Goal: Task Accomplishment & Management: Complete application form

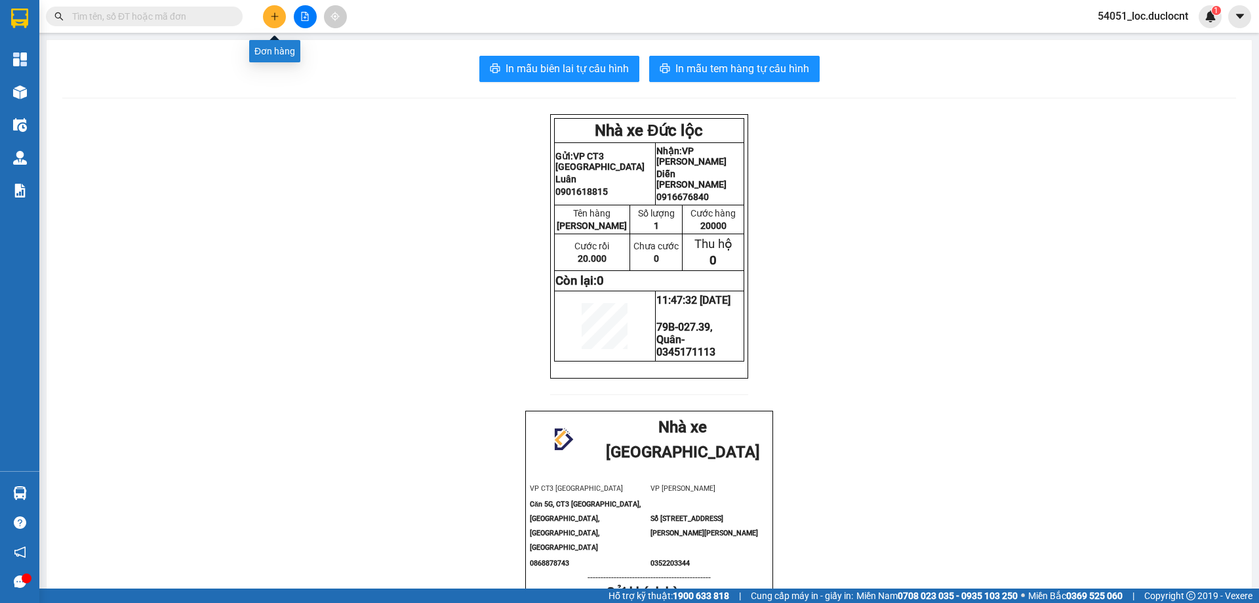
click at [274, 12] on icon "plus" at bounding box center [274, 16] width 9 height 9
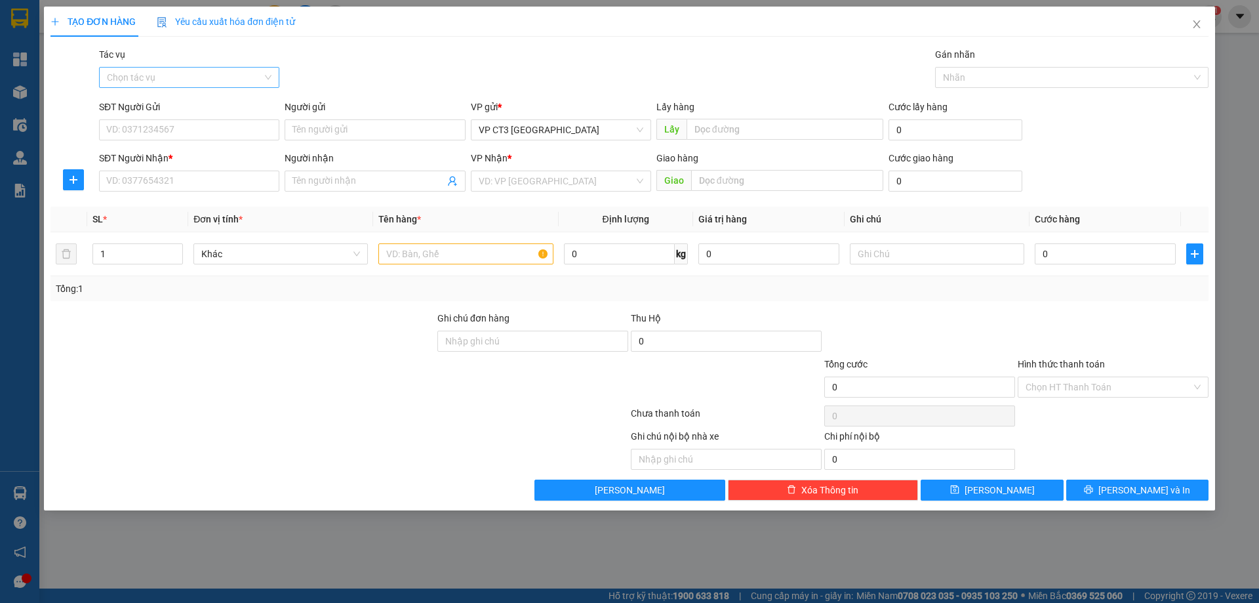
click at [247, 71] on input "Tác vụ" at bounding box center [184, 78] width 155 height 20
click at [216, 131] on div "Nhập hàng kho nhận" at bounding box center [189, 124] width 165 height 14
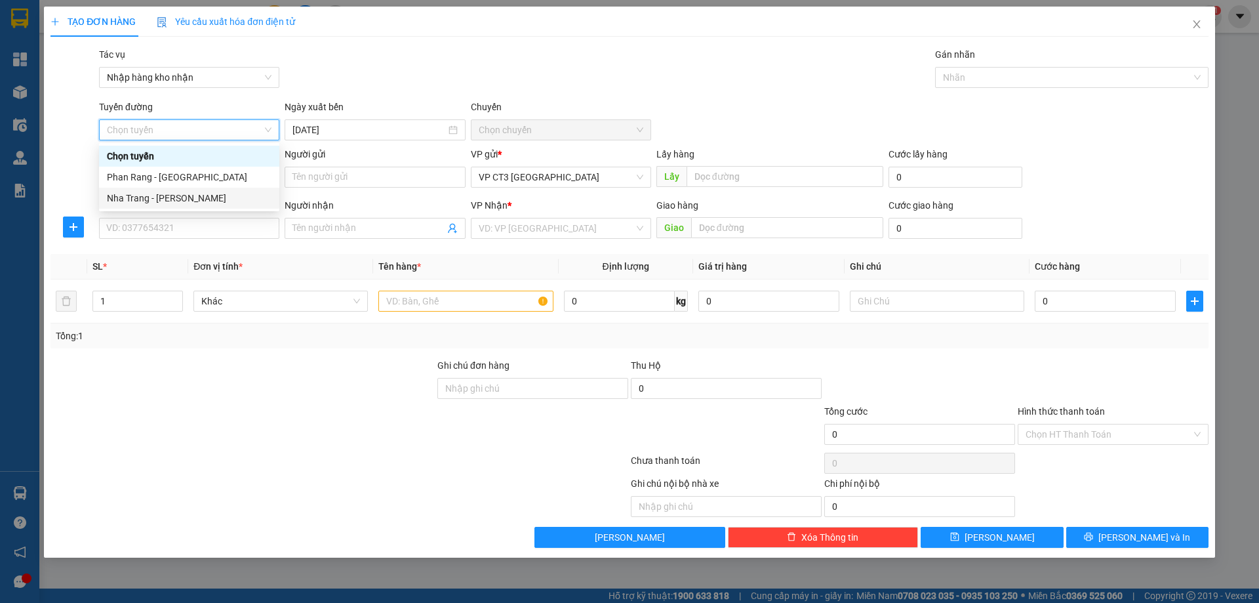
click at [187, 192] on div "Nha Trang - [PERSON_NAME]" at bounding box center [189, 198] width 165 height 14
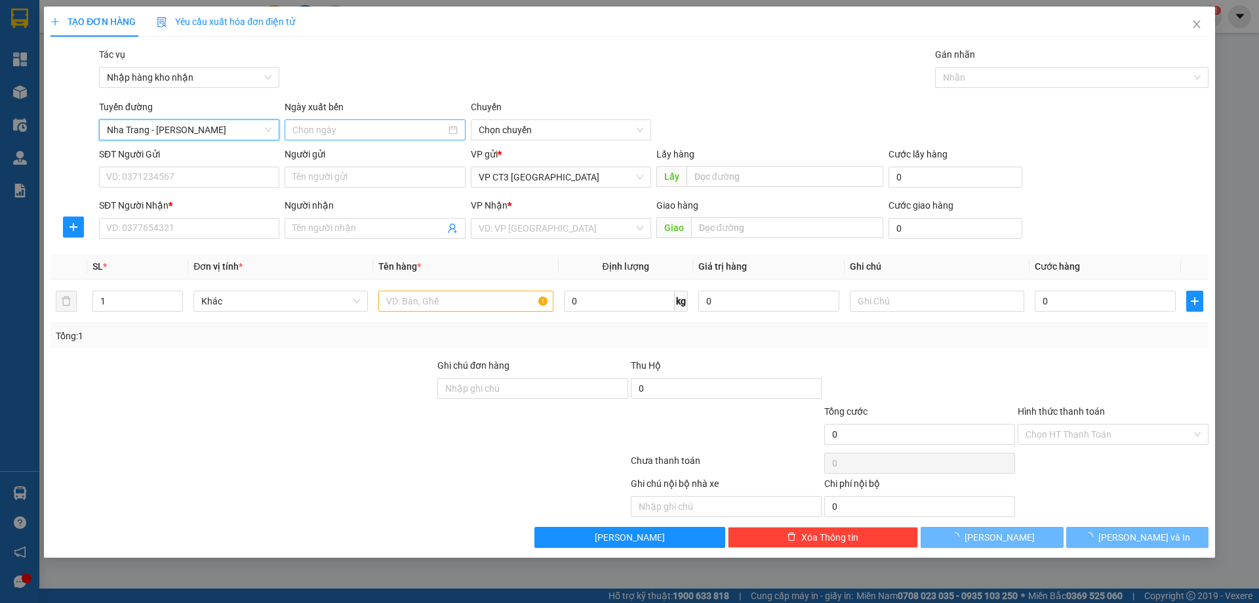
type input "[DATE]"
click at [498, 130] on span "04:30" at bounding box center [561, 130] width 165 height 20
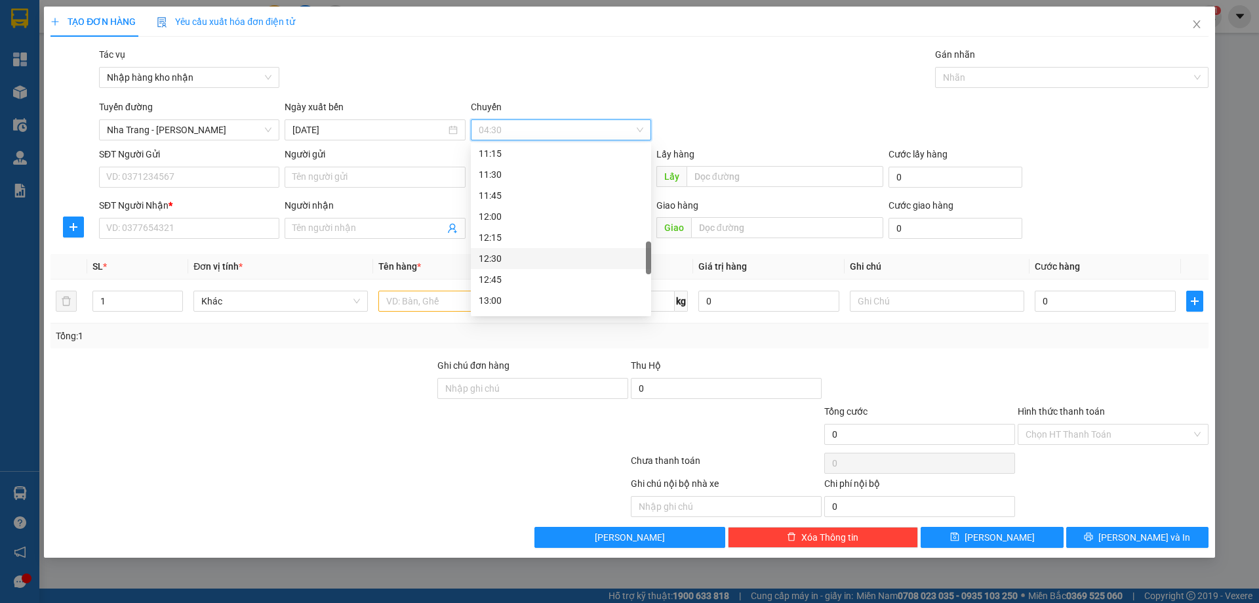
scroll to position [722, 0]
click at [510, 274] on div "14:15" at bounding box center [561, 274] width 165 height 14
click at [508, 274] on div "14:15" at bounding box center [561, 274] width 165 height 14
click at [970, 77] on div at bounding box center [1066, 78] width 254 height 16
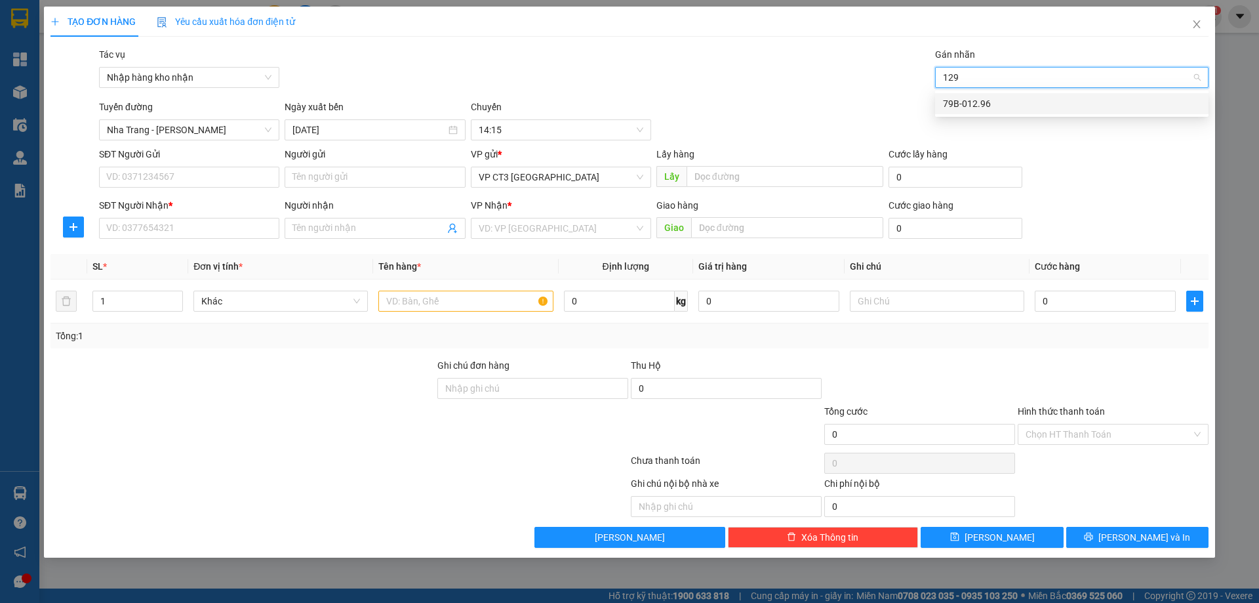
type input "1296"
click at [968, 93] on div "79B-012.96" at bounding box center [1072, 103] width 274 height 21
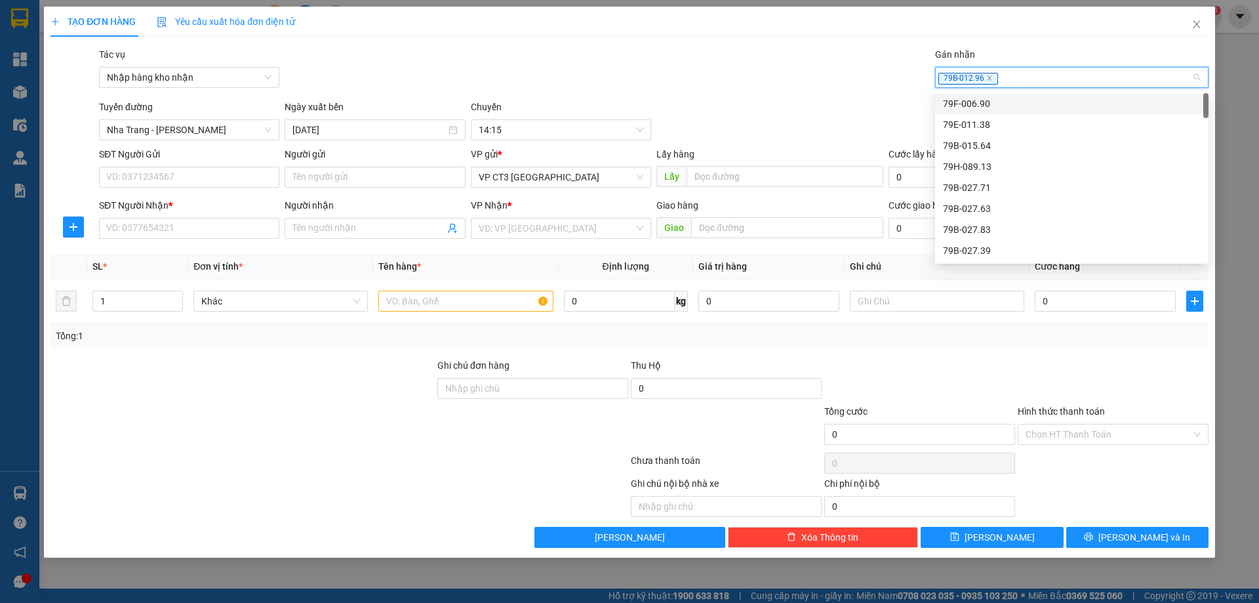
click at [1009, 73] on div "79B-012.96" at bounding box center [1066, 78] width 254 height 16
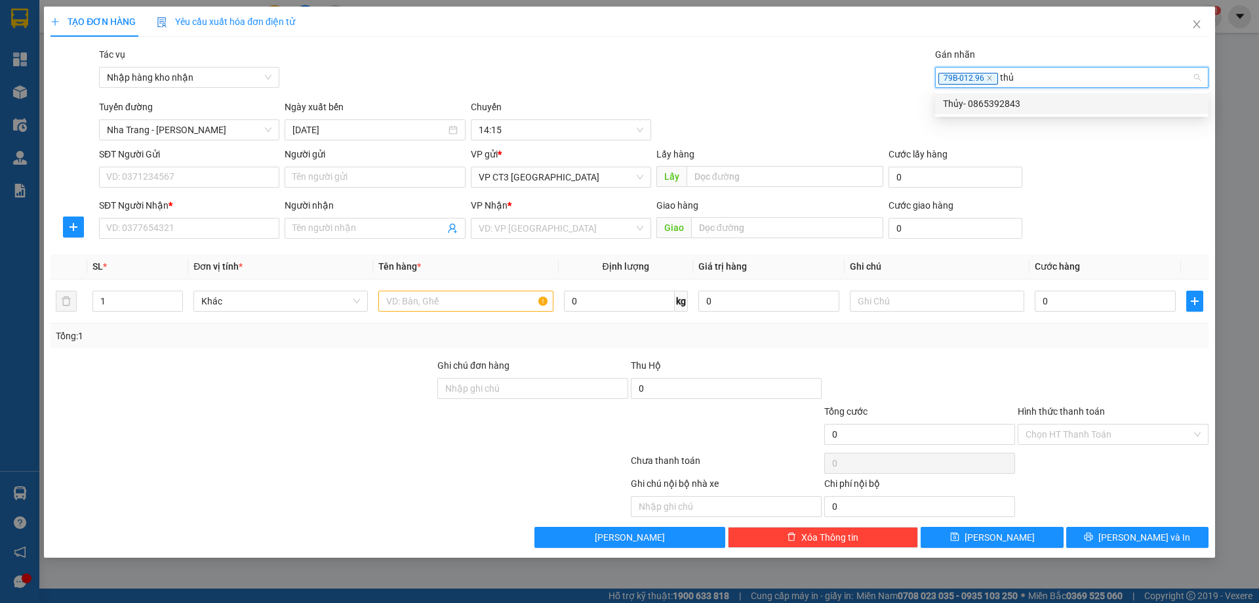
type input "thủy"
click at [1012, 104] on div "Thủy- 0865392843" at bounding box center [1072, 103] width 258 height 14
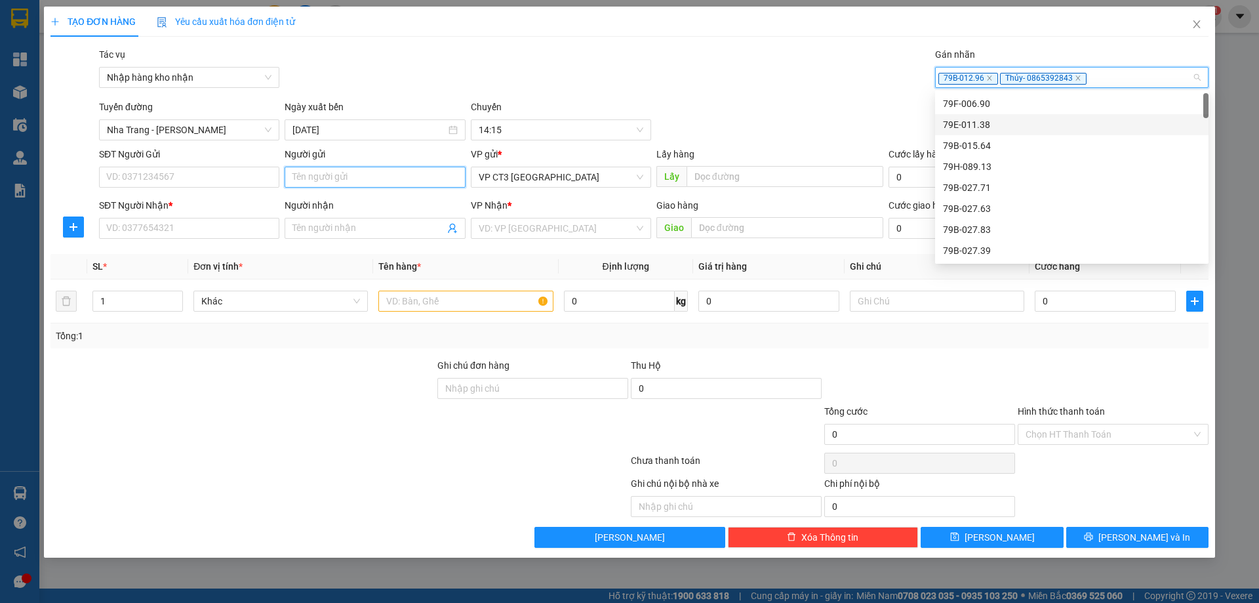
click at [378, 173] on input "Người gửi" at bounding box center [375, 177] width 180 height 21
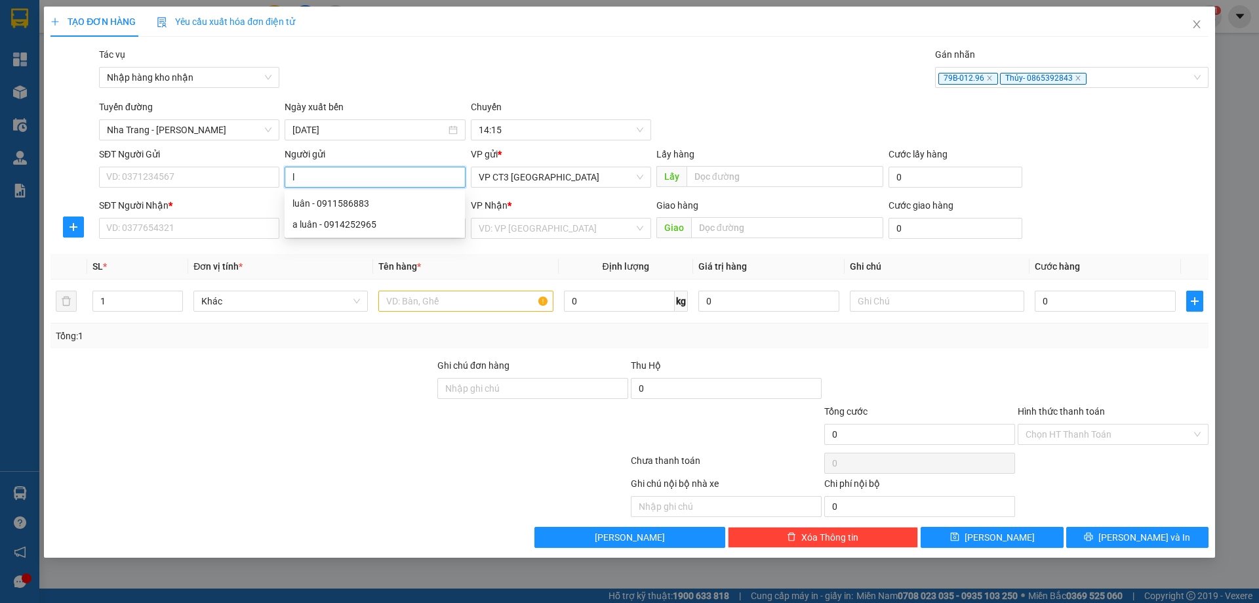
type input "lk"
click at [441, 222] on div "Chị Hiền LK Điện Thoại - 0905055168" at bounding box center [375, 224] width 165 height 14
type input "0905055168"
type input "Chị Hiền LK Điện Thoại"
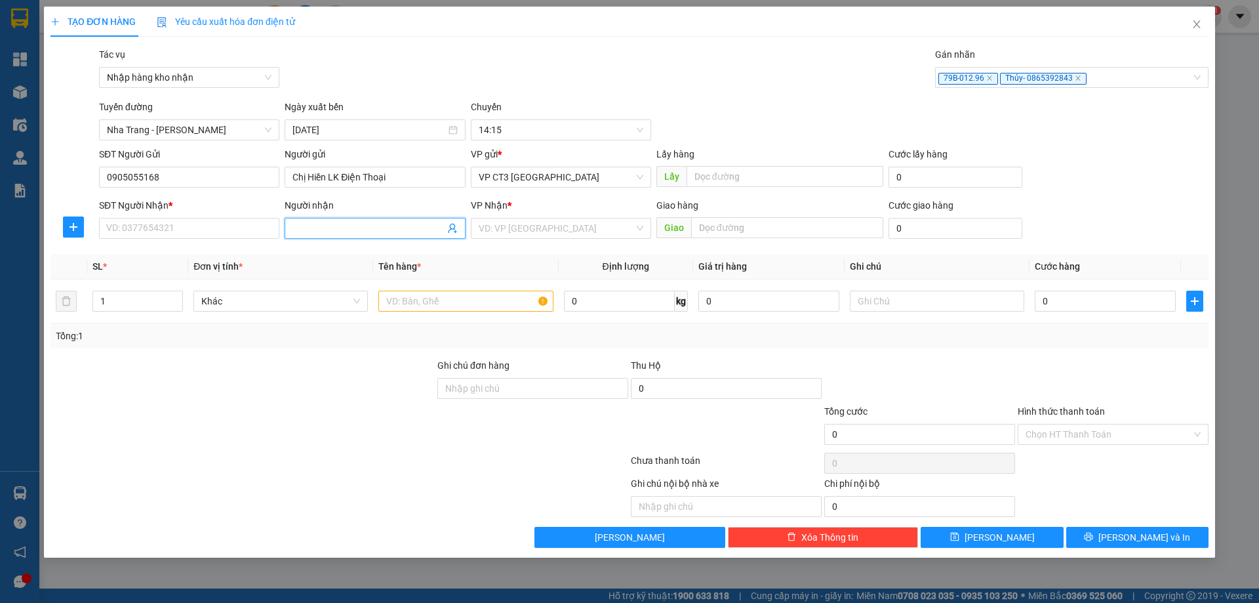
click at [304, 225] on input "Người nhận" at bounding box center [369, 228] width 152 height 14
type input "y"
type input "ý"
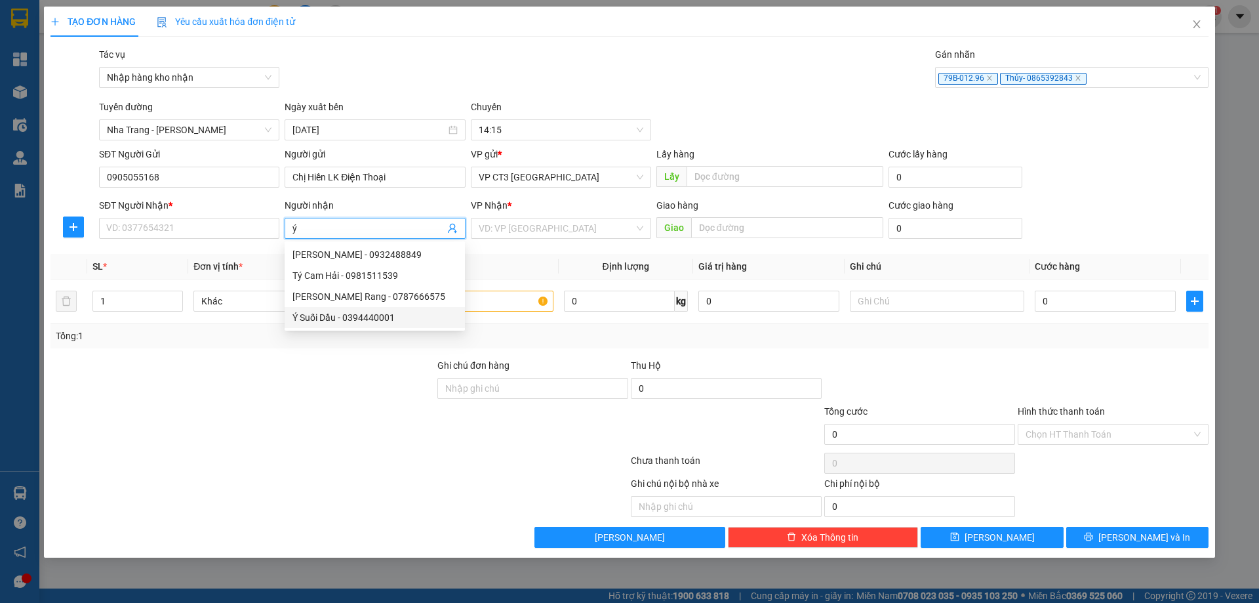
click at [356, 313] on div "Ý Suối Dầu - 0394440001" at bounding box center [375, 317] width 165 height 14
type input "0394440001"
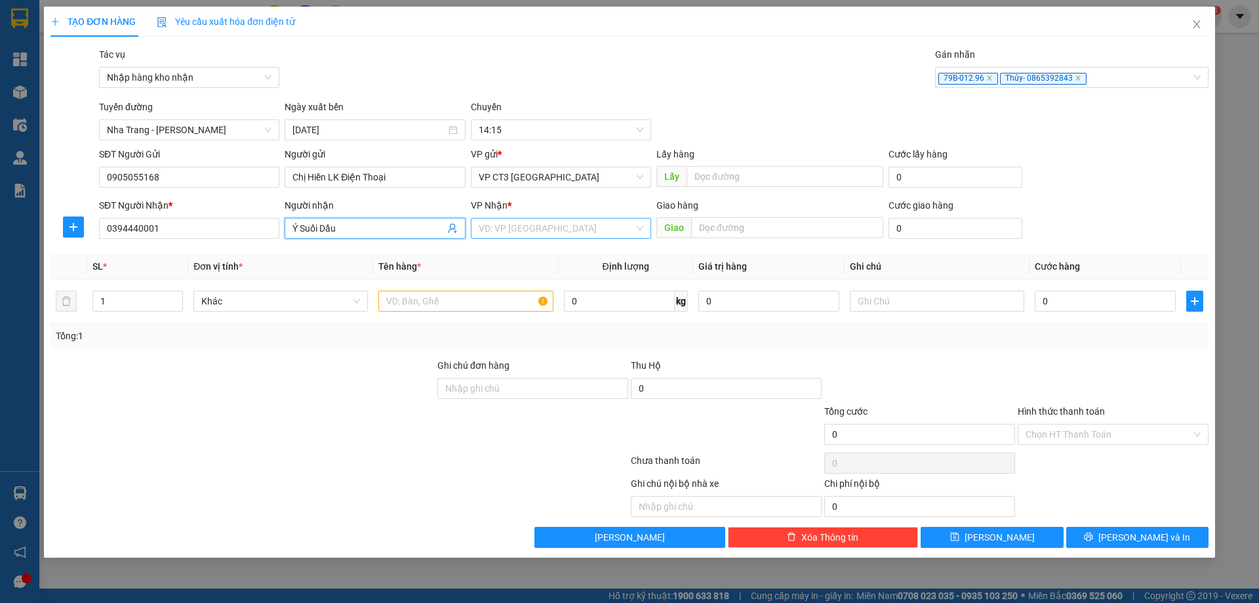
type input "Ý Suối Dầu"
click at [601, 229] on input "search" at bounding box center [556, 228] width 155 height 20
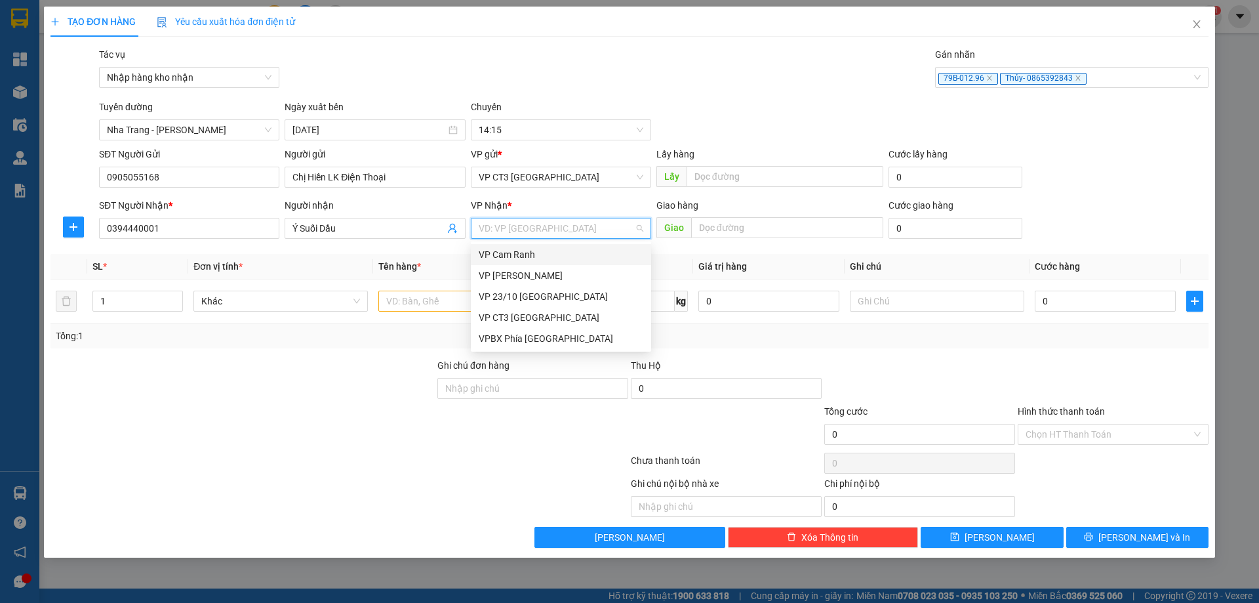
click at [546, 256] on div "VP Cam Ranh" at bounding box center [561, 254] width 165 height 14
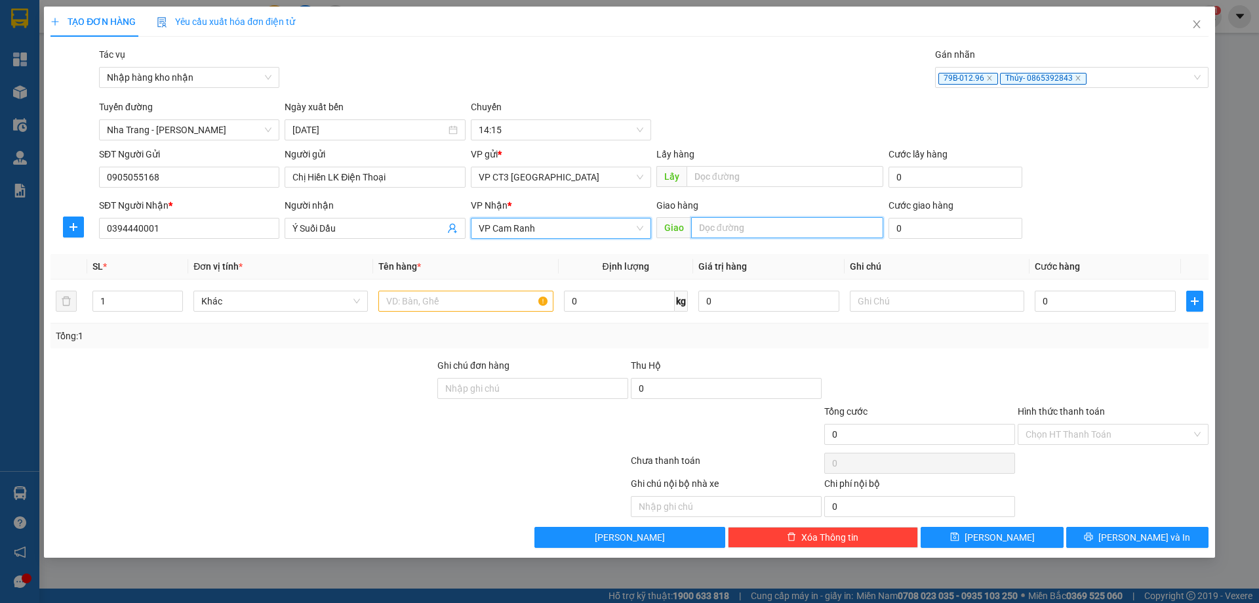
click at [741, 228] on input "text" at bounding box center [787, 227] width 192 height 21
type input "KCN suối Dầu"
click at [417, 304] on input "text" at bounding box center [465, 301] width 174 height 21
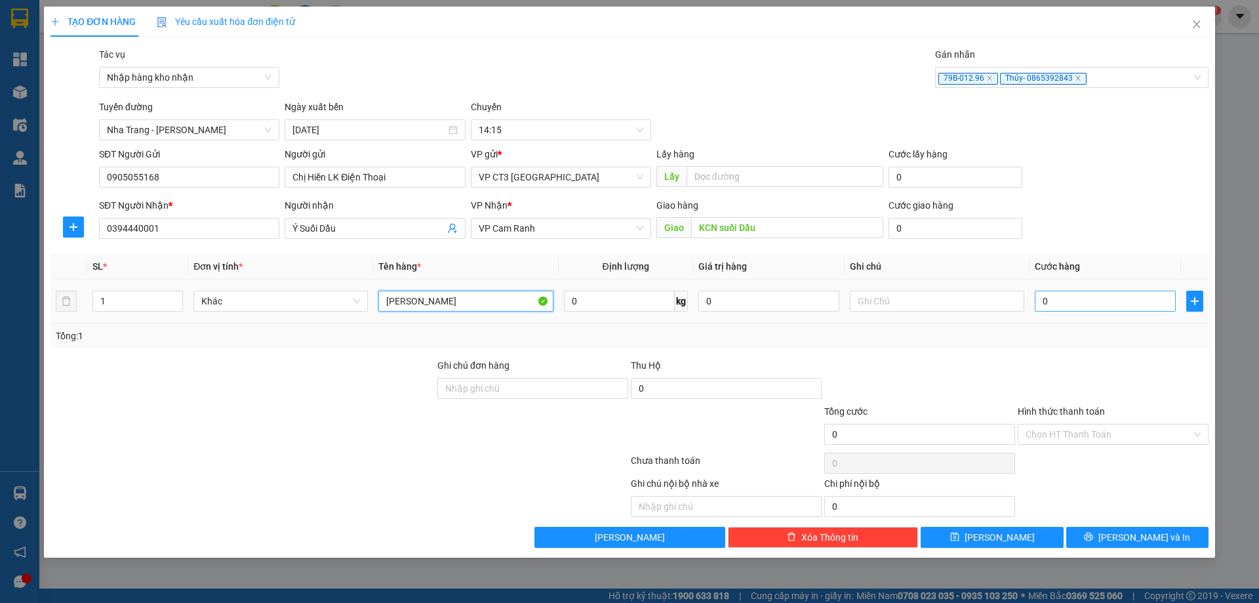
type input "[PERSON_NAME]"
click at [1048, 295] on input "0" at bounding box center [1105, 301] width 141 height 21
type input "4"
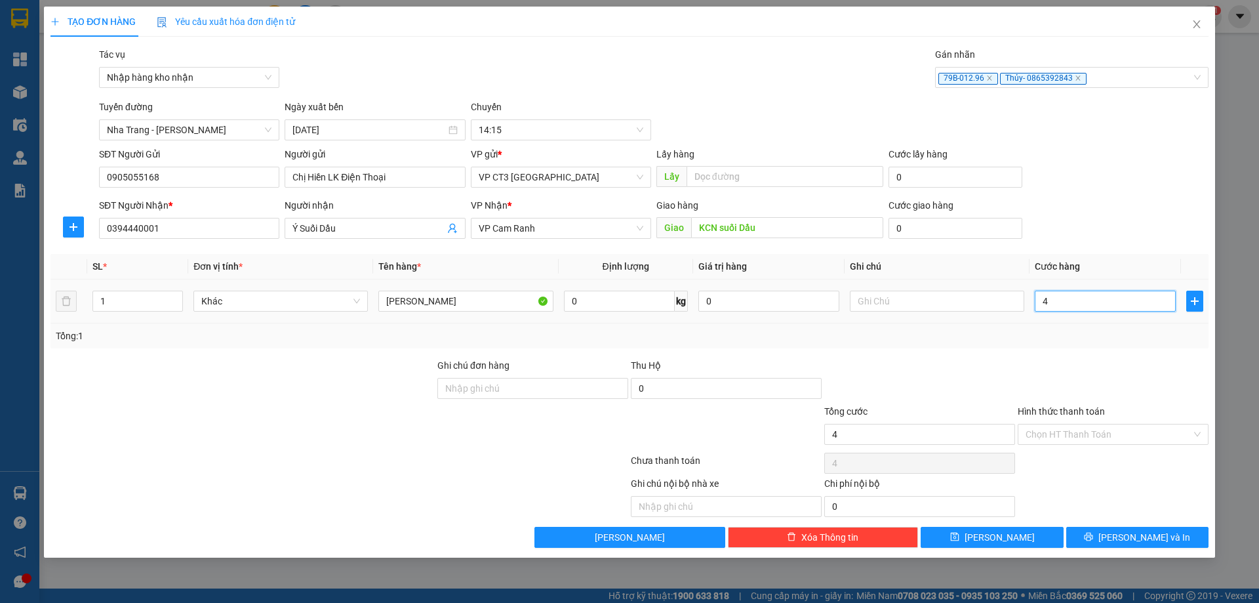
type input "40"
type input "400"
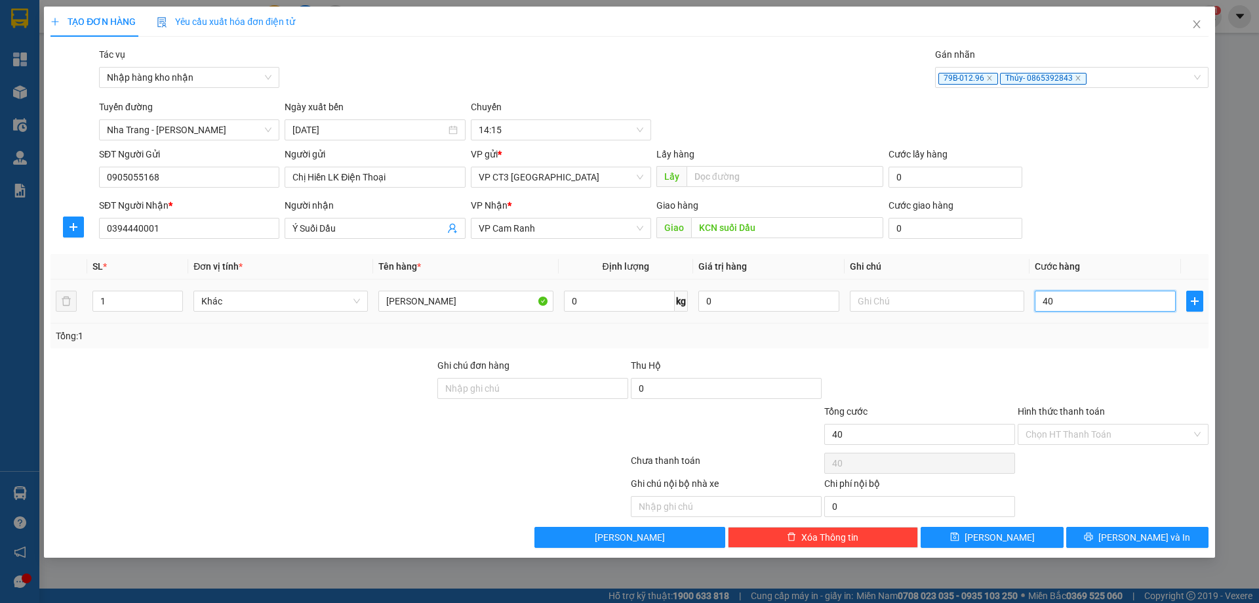
type input "400"
type input "4.000"
type input "40.000"
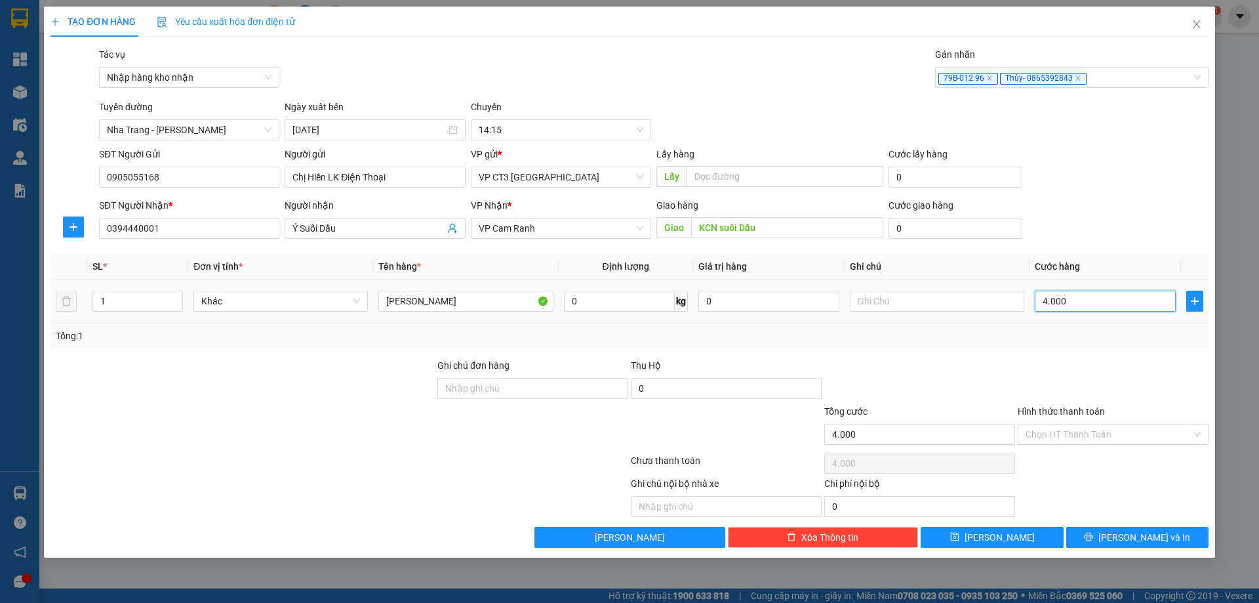
type input "40.000"
click at [1059, 430] on input "Hình thức thanh toán" at bounding box center [1109, 434] width 166 height 20
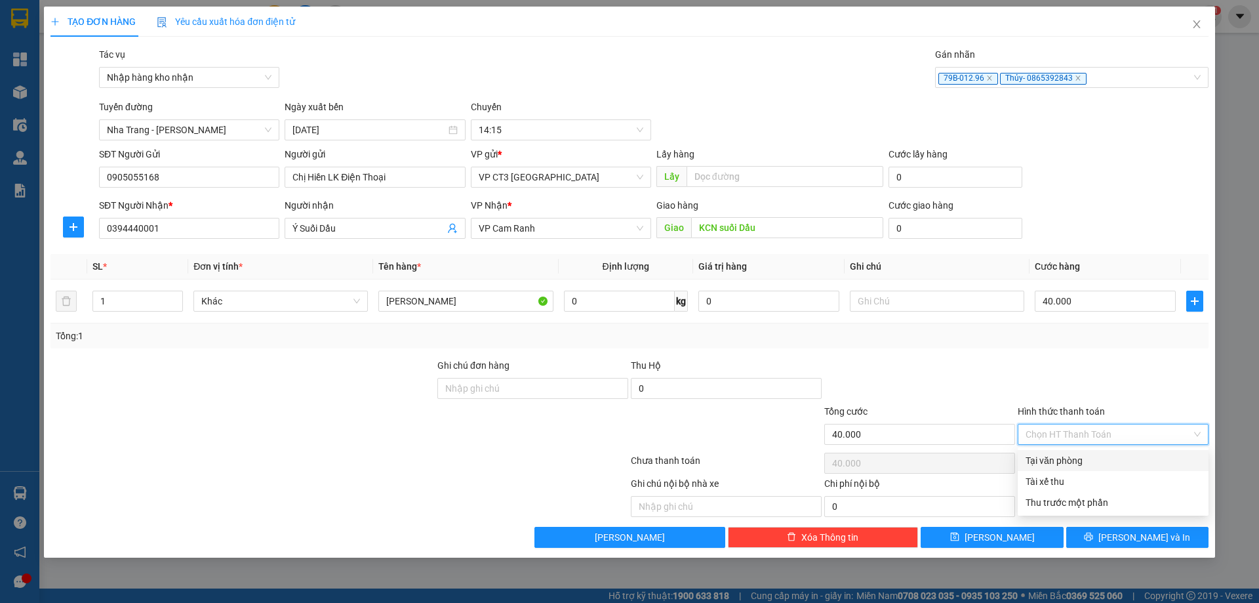
click at [1075, 461] on div "Tại văn phòng" at bounding box center [1113, 460] width 175 height 14
type input "0"
click at [971, 363] on div at bounding box center [919, 381] width 193 height 46
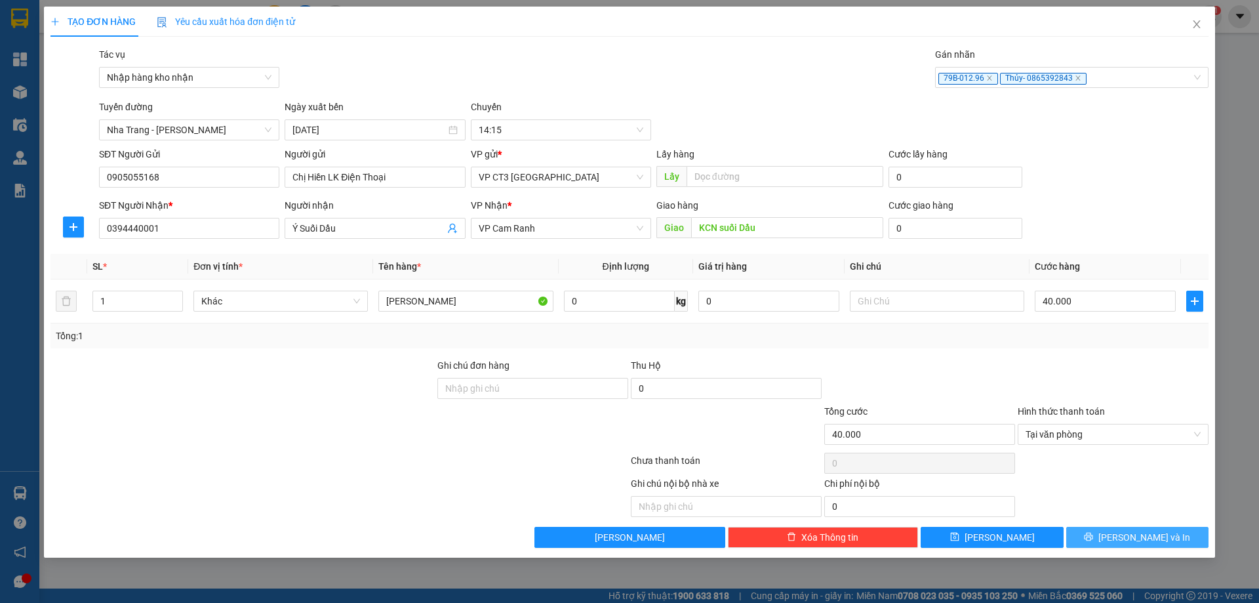
click at [1093, 540] on icon "printer" at bounding box center [1088, 536] width 9 height 9
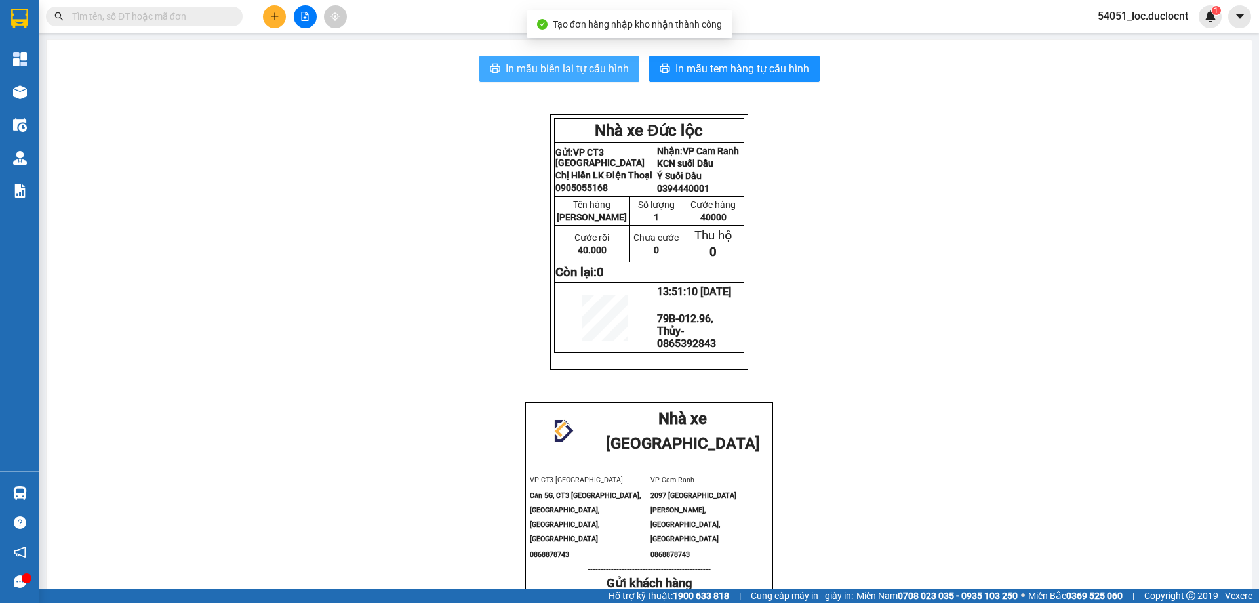
click at [579, 68] on span "In mẫu biên lai tự cấu hình" at bounding box center [567, 68] width 123 height 16
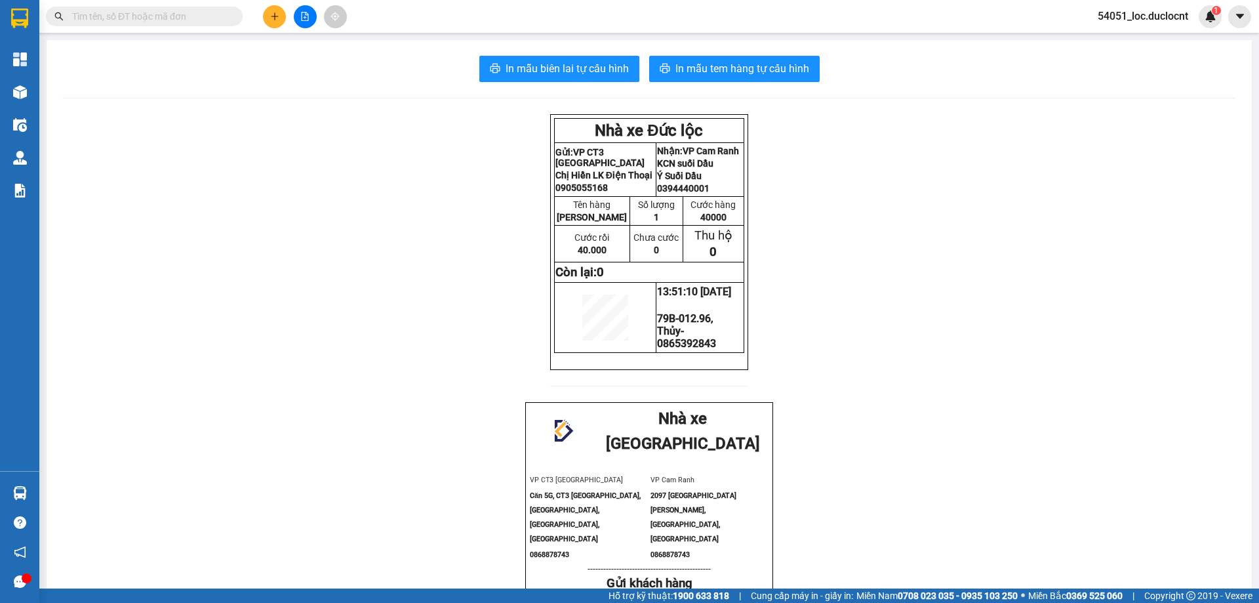
click at [722, 55] on div "In mẫu biên lai tự cấu hình In mẫu tem hàng tự cấu hình Nhà xe Đức lộc Gửi: VP …" at bounding box center [650, 506] width 1206 height 932
click at [734, 66] on span "In mẫu tem hàng tự cấu hình" at bounding box center [743, 68] width 134 height 16
